Goal: Task Accomplishment & Management: Complete application form

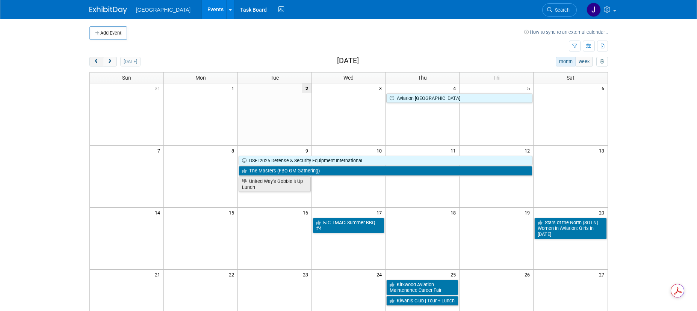
click at [92, 61] on button "prev" at bounding box center [96, 62] width 14 height 10
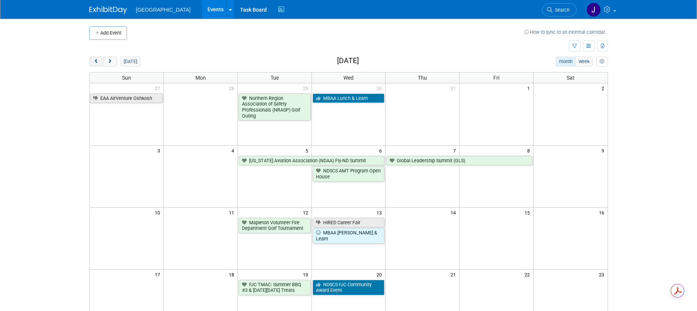
click at [92, 61] on button "prev" at bounding box center [96, 62] width 14 height 10
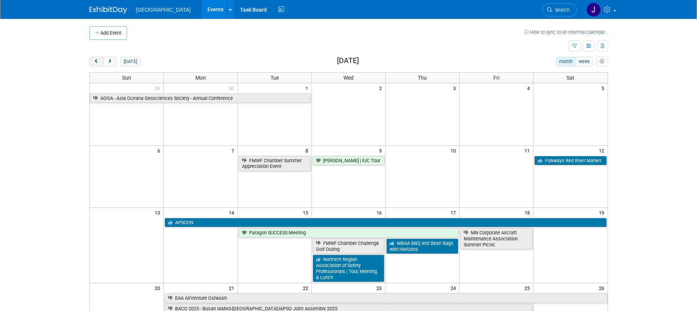
click at [101, 60] on button "prev" at bounding box center [96, 62] width 14 height 10
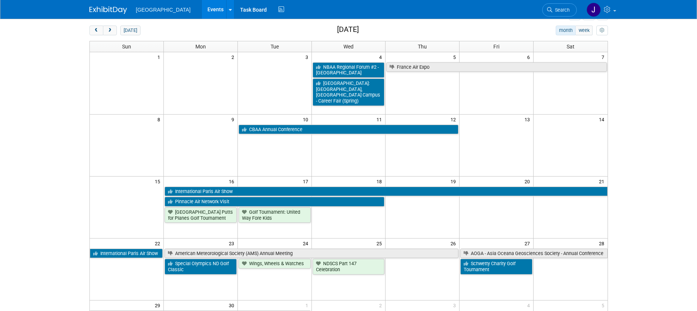
scroll to position [9, 0]
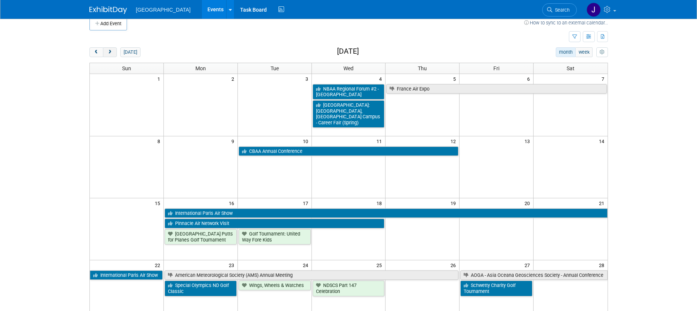
click at [109, 50] on span "next" at bounding box center [110, 52] width 6 height 5
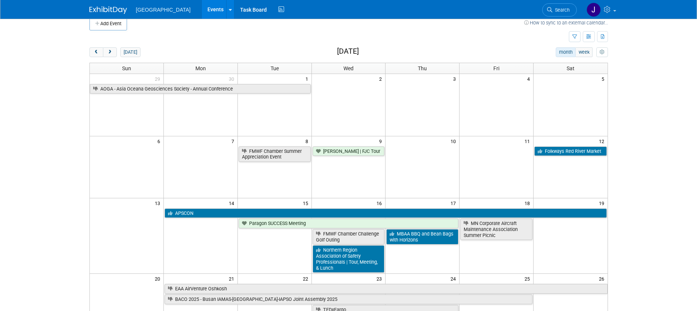
click at [575, 167] on td at bounding box center [570, 167] width 74 height 62
click at [113, 30] on button "Add Event" at bounding box center [108, 24] width 38 height 14
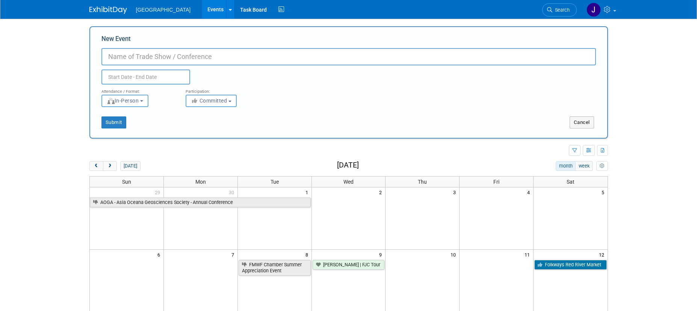
click at [165, 56] on input "New Event" at bounding box center [348, 56] width 494 height 17
click at [179, 56] on input "Wings of the North - Airair" at bounding box center [348, 56] width 494 height 17
type input "Wings of the North - Airfair"
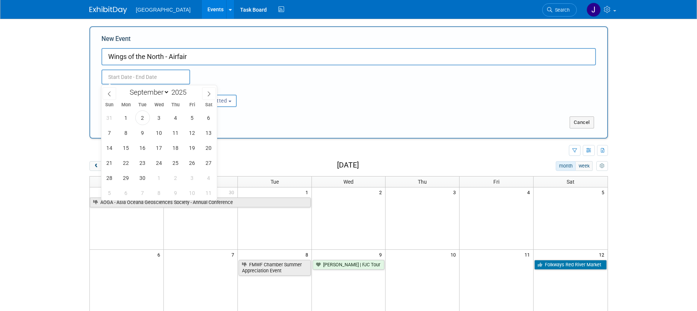
click at [163, 78] on input "text" at bounding box center [145, 76] width 89 height 15
click at [109, 91] on icon at bounding box center [109, 93] width 5 height 5
select select "6"
click at [209, 133] on span "12" at bounding box center [208, 132] width 15 height 15
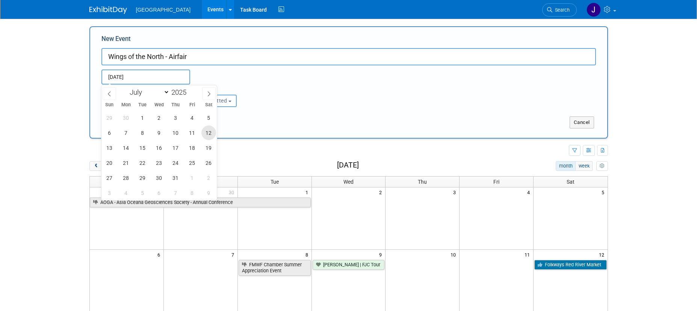
type input "[DATE] to [DATE]"
click at [314, 98] on div "Attendance / Format: <img src="[URL][DOMAIN_NAME]" style="width: 19px; margin-t…" at bounding box center [348, 95] width 505 height 23
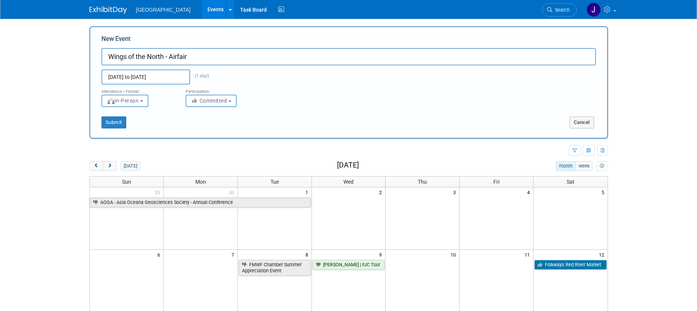
click at [211, 104] on button "Committed" at bounding box center [210, 101] width 51 height 12
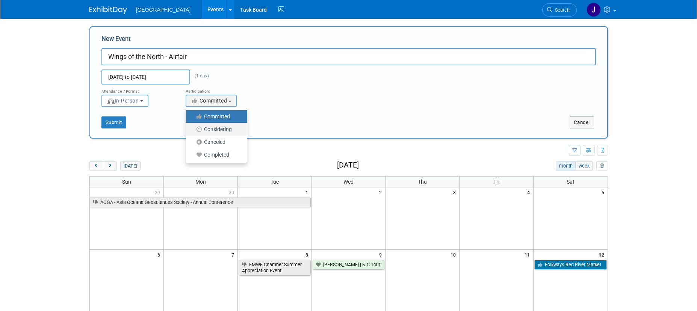
click at [228, 130] on label "Considering" at bounding box center [215, 129] width 50 height 10
click at [193, 130] on input "Considering" at bounding box center [190, 129] width 5 height 5
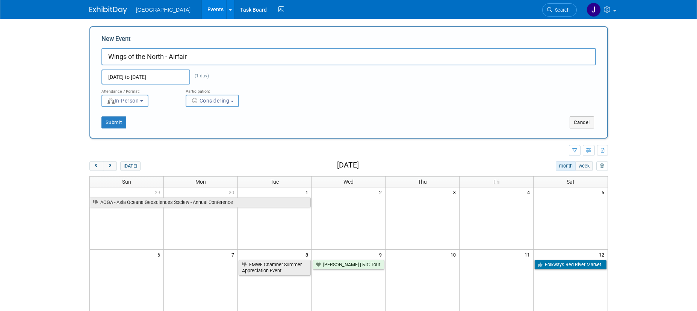
click at [231, 97] on button "Considering" at bounding box center [211, 101] width 53 height 12
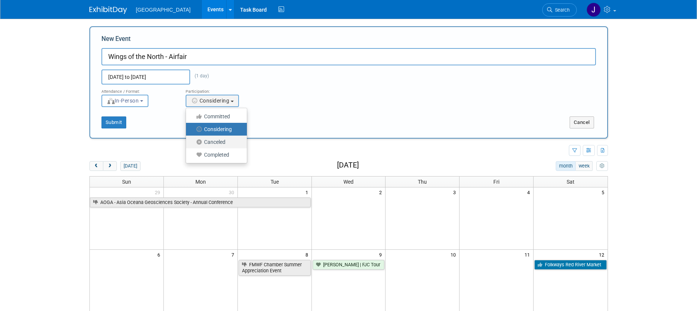
click at [229, 143] on label "Canceled" at bounding box center [215, 142] width 50 height 10
click at [193, 143] on input "Canceled" at bounding box center [190, 142] width 5 height 5
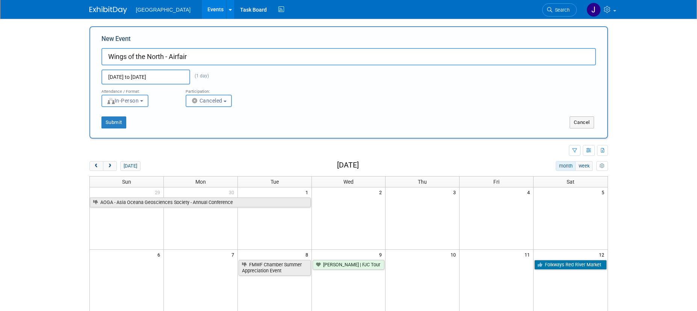
click at [225, 105] on button "Canceled" at bounding box center [208, 101] width 47 height 12
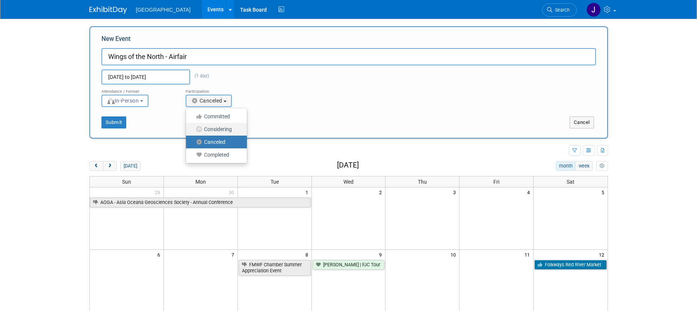
click at [221, 129] on label "Considering" at bounding box center [215, 129] width 50 height 10
click at [193, 129] on input "Considering" at bounding box center [190, 129] width 5 height 5
select select "2"
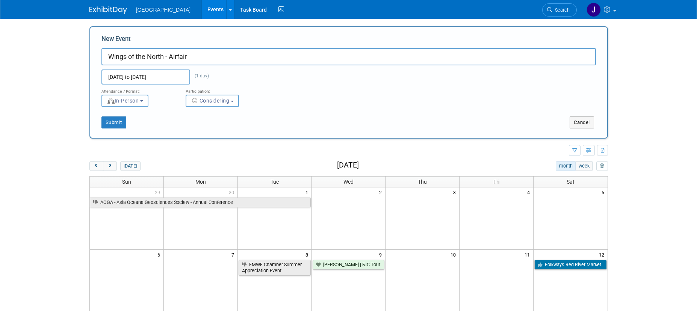
click at [379, 71] on div "[DATE] to [DATE] (1 day) Duplicate Event Warning" at bounding box center [348, 74] width 505 height 19
click at [205, 51] on input "Wings of the North - Airfair" at bounding box center [348, 56] width 494 height 17
click at [181, 58] on input "Wings of the North - Airfair" at bounding box center [348, 56] width 494 height 17
type input "Wings of the North - AirFair"
click at [130, 101] on span "In-Person" at bounding box center [123, 101] width 32 height 6
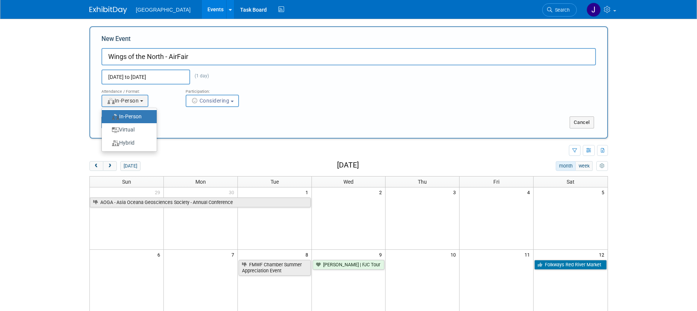
click at [140, 116] on label "In-Person" at bounding box center [128, 117] width 44 height 10
click at [109, 116] on input "In-Person" at bounding box center [106, 116] width 5 height 5
click at [234, 101] on b "button" at bounding box center [232, 102] width 3 height 2
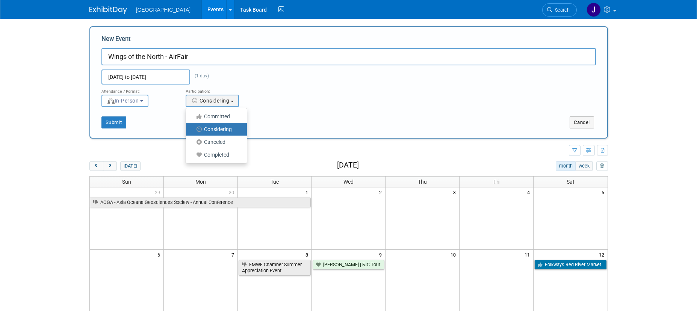
click at [312, 86] on div "Attendance / Format: <img src="[URL][DOMAIN_NAME]" style="width: 19px; margin-t…" at bounding box center [348, 95] width 505 height 23
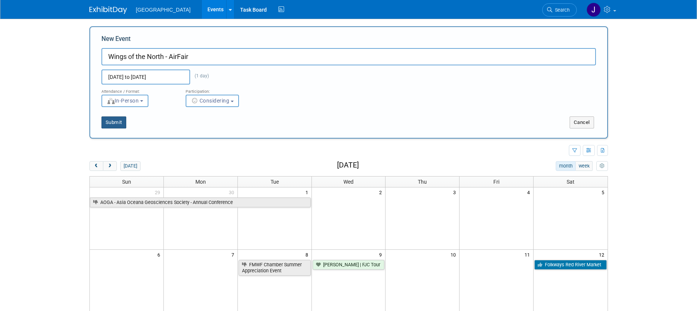
click at [113, 118] on button "Submit" at bounding box center [113, 122] width 25 height 12
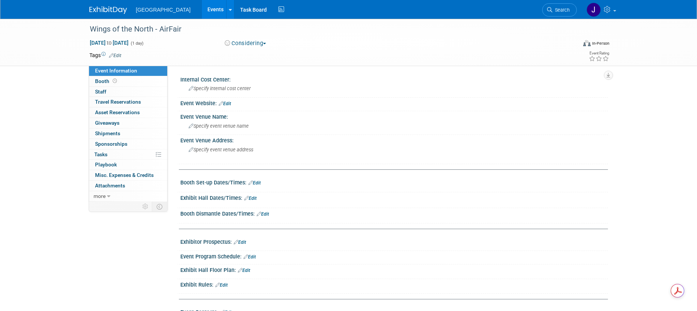
click at [229, 104] on link "Edit" at bounding box center [225, 103] width 12 height 5
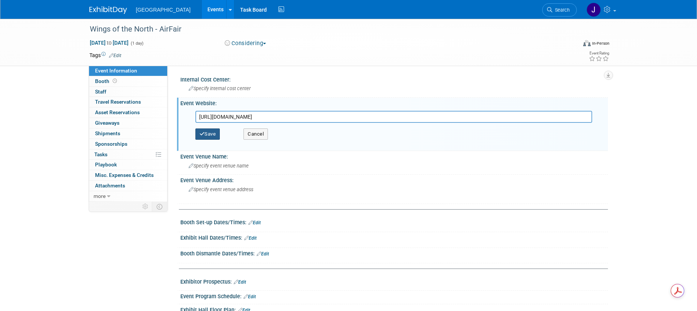
type input "https://wotn.org/airfair/"
click at [207, 134] on button "Save" at bounding box center [207, 133] width 25 height 11
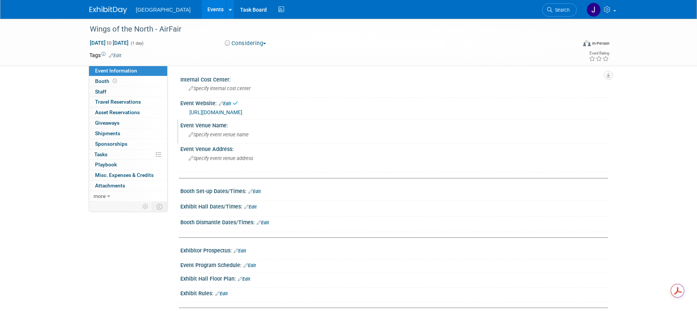
click at [218, 133] on span "Specify event venue name" at bounding box center [218, 135] width 60 height 6
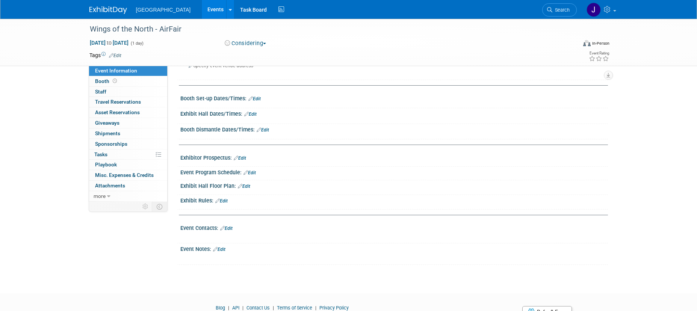
scroll to position [103, 0]
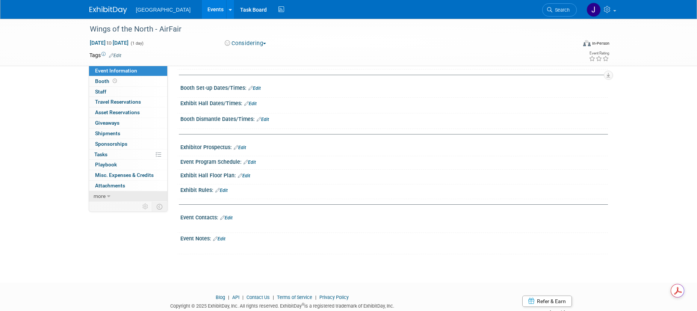
type input "KFCM JetLinx hangar"
click at [106, 197] on link "more" at bounding box center [128, 196] width 78 height 10
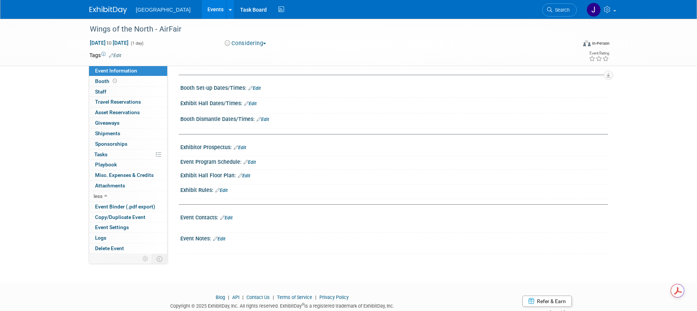
click at [225, 239] on link "Edit" at bounding box center [219, 238] width 12 height 5
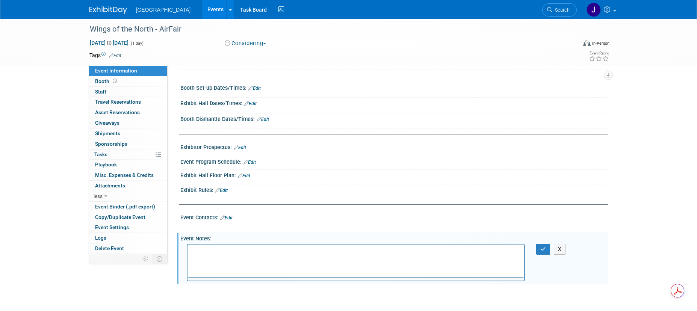
scroll to position [0, 0]
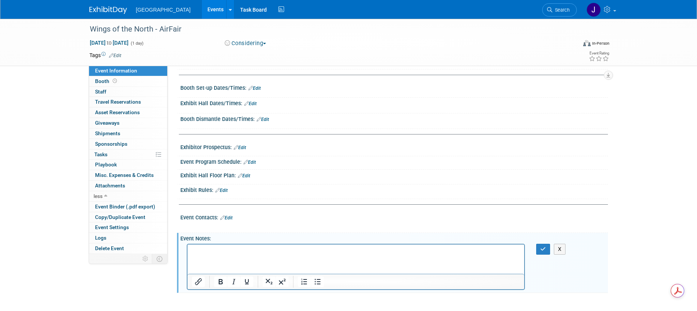
click at [226, 250] on p "Rich Text Area. Press ALT-0 for help." at bounding box center [355, 251] width 328 height 8
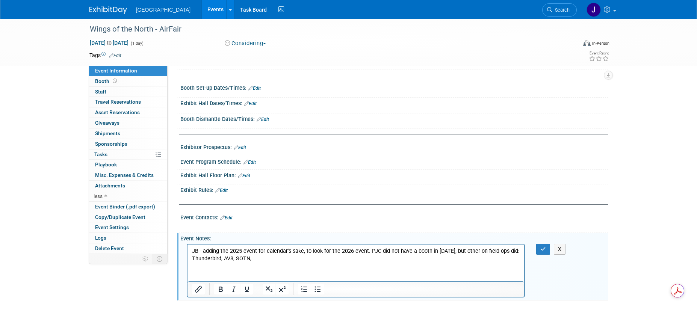
click at [284, 255] on p "JB - adding the 2025 event for calendar's sake, to look for the 2026 event. PJC…" at bounding box center [355, 254] width 328 height 15
click at [368, 249] on p "JB - adding the 2025 event for calendar's sake, to look for the 2026 event. PJC…" at bounding box center [355, 254] width 328 height 15
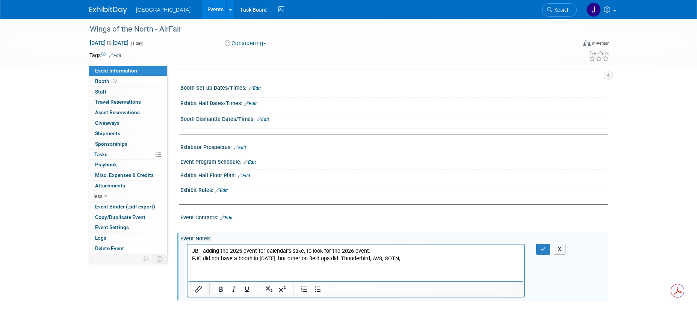
click at [403, 257] on p "PJC did not have a booth in 2025, but other on field ops did: Thunderbird, AV8,…" at bounding box center [355, 259] width 328 height 8
click at [538, 250] on button "button" at bounding box center [543, 249] width 14 height 11
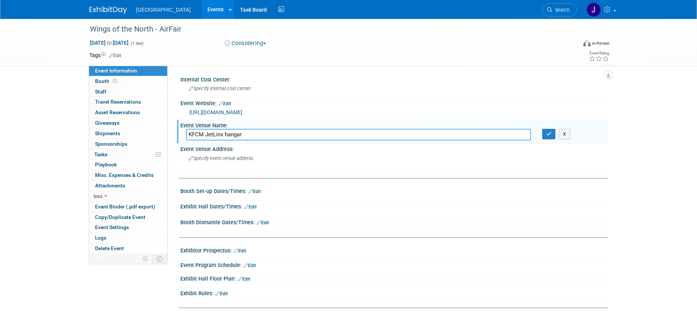
click at [163, 10] on span "[GEOGRAPHIC_DATA]" at bounding box center [163, 10] width 55 height 6
click at [111, 7] on img at bounding box center [108, 10] width 38 height 8
